Goal: Check status: Check status

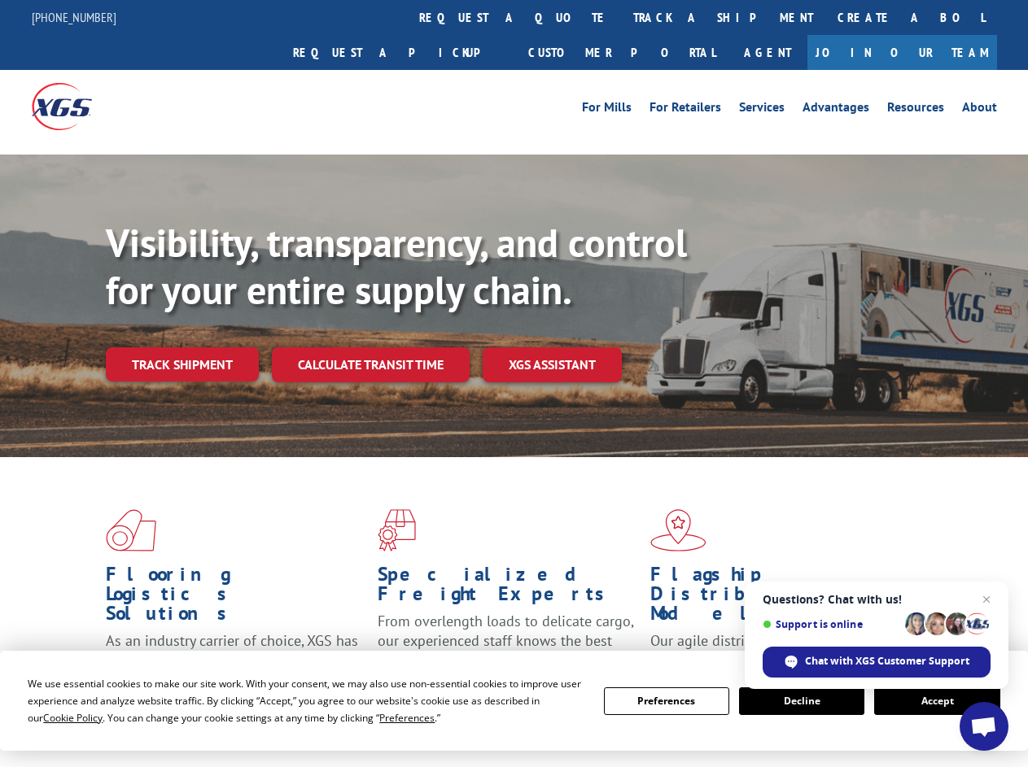
click at [513, 383] on div "Visibility, transparency, and control for your entire supply chain. Track shipm…" at bounding box center [567, 333] width 922 height 227
click at [57, 718] on span "Cookie Policy" at bounding box center [72, 718] width 59 height 14
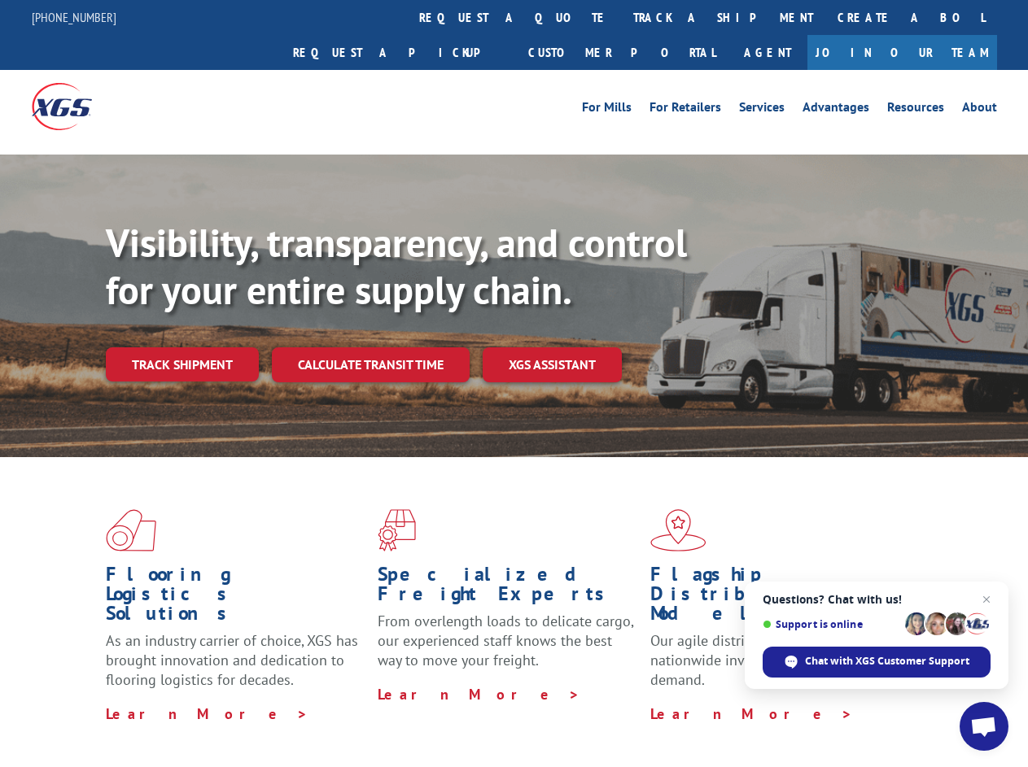
click at [391, 718] on div "Flooring Logistics Solutions As an industry carrier of choice, XGS has brought …" at bounding box center [514, 620] width 1028 height 327
click at [666, 701] on div "Flooring Logistics Solutions As an industry carrier of choice, XGS has brought …" at bounding box center [514, 616] width 1028 height 318
click at [802, 701] on div "Flooring Logistics Solutions As an industry carrier of choice, XGS has brought …" at bounding box center [514, 616] width 1028 height 318
click at [937, 701] on div "Flooring Logistics Solutions As an industry carrier of choice, XGS has brought …" at bounding box center [514, 616] width 1028 height 318
click at [513, 383] on div "Visibility, transparency, and control for your entire supply chain. Track shipm…" at bounding box center [567, 333] width 922 height 227
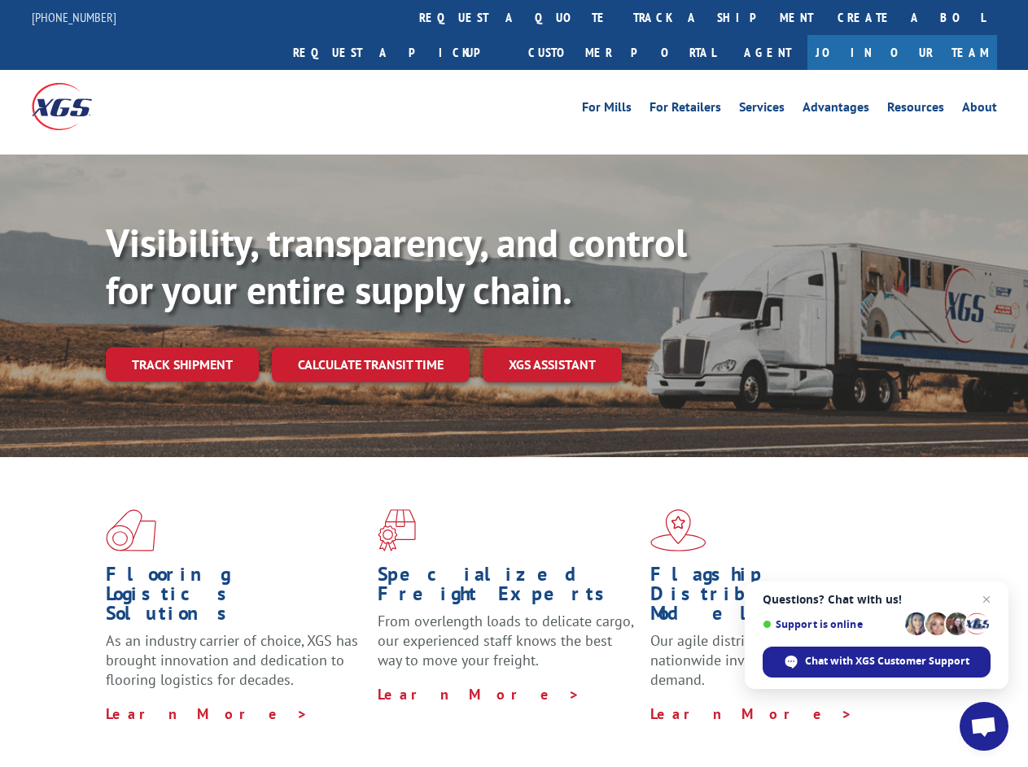
click at [621, 17] on link "track a shipment" at bounding box center [723, 17] width 204 height 35
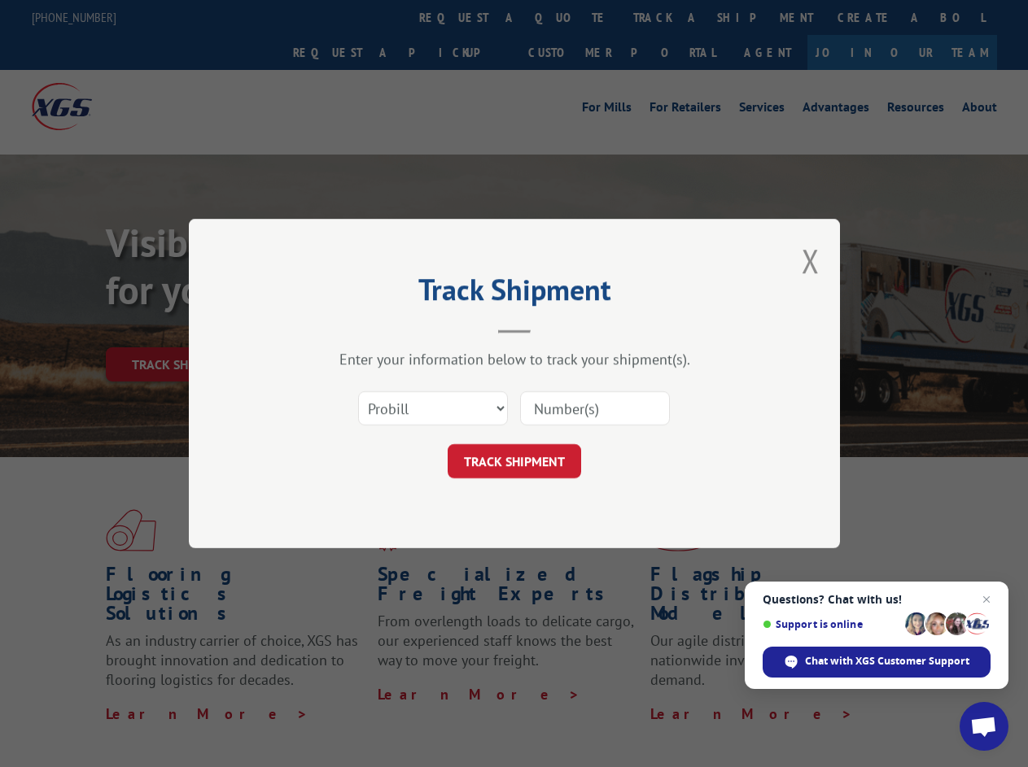
click at [568, 17] on div "Track Shipment Enter your information below to track your shipment(s). Select c…" at bounding box center [514, 383] width 1028 height 767
click at [670, 17] on div "Track Shipment Enter your information below to track your shipment(s). Select c…" at bounding box center [514, 383] width 1028 height 767
